Goal: Complete application form

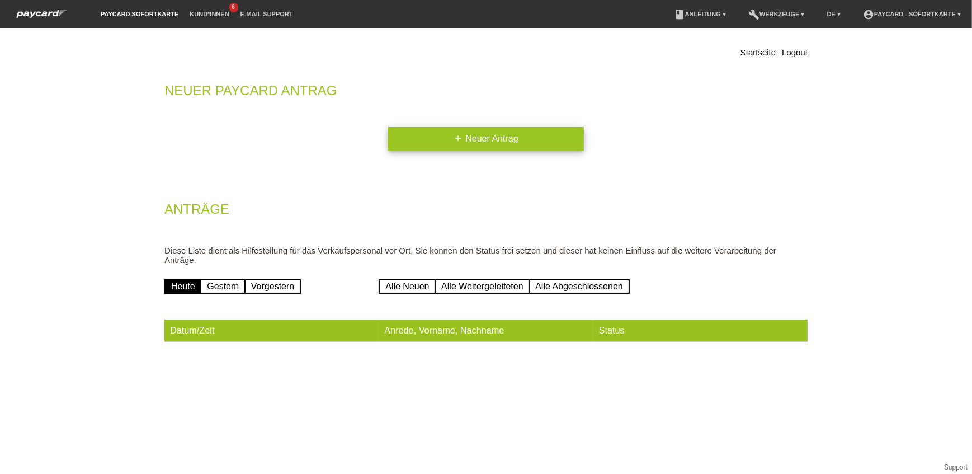
click at [514, 140] on link "add Neuer Antrag" at bounding box center [486, 138] width 196 height 23
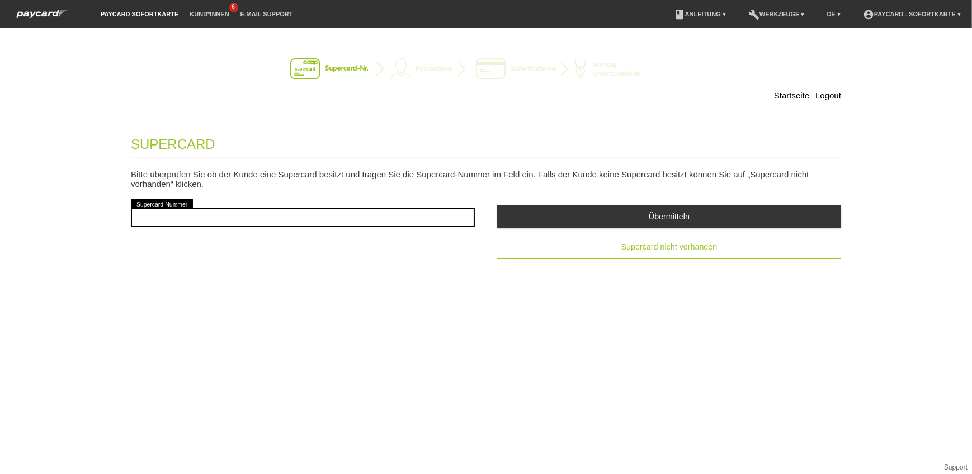
click at [664, 240] on button "Supercard nicht vorhanden" at bounding box center [669, 247] width 344 height 22
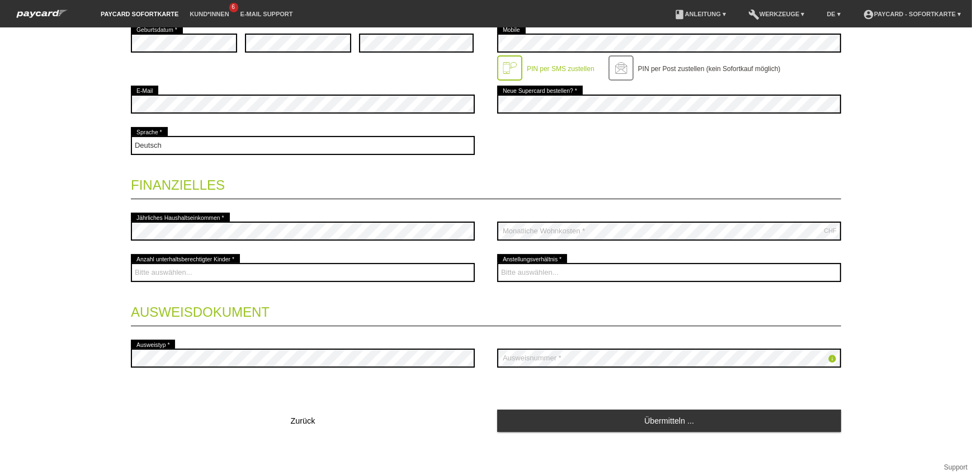
scroll to position [326, 0]
